Goal: Information Seeking & Learning: Learn about a topic

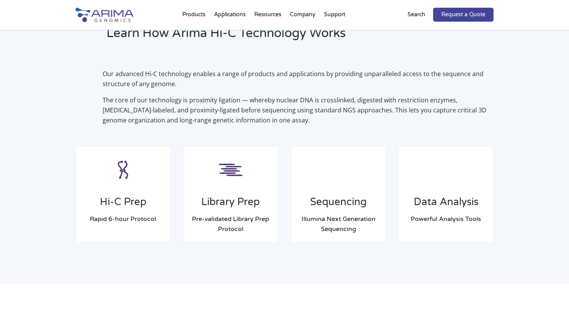
scroll to position [562, 0]
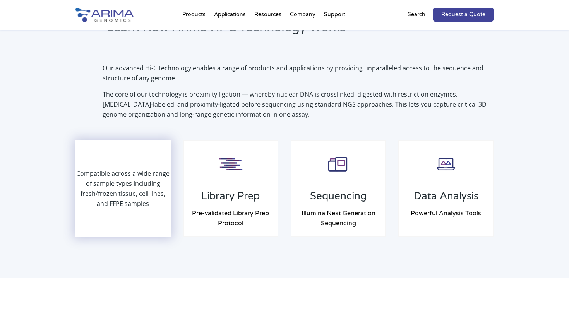
click at [133, 180] on p "Compatible across a wide range of sample types including fresh/frozen tissue, c…" at bounding box center [123, 189] width 94 height 40
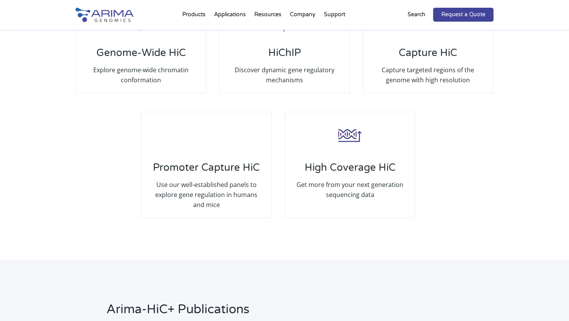
scroll to position [1542, 0]
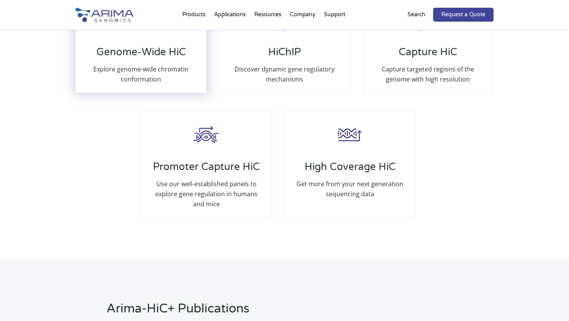
click at [152, 53] on h3 "Genome-Wide HiC" at bounding box center [141, 55] width 114 height 18
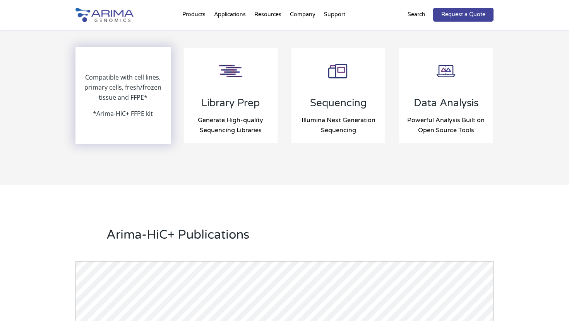
scroll to position [849, 0]
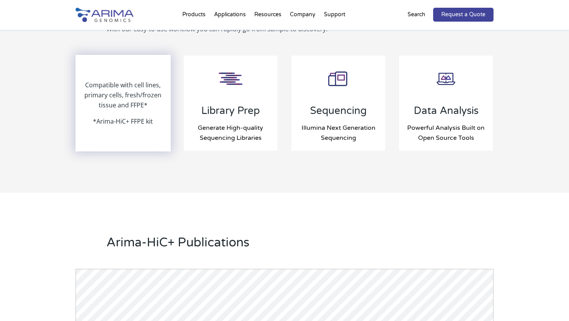
click at [140, 101] on p "Compatible with cell lines, primary cells, fresh/frozen tissue and FFPE*" at bounding box center [123, 98] width 94 height 36
